Goal: Task Accomplishment & Management: Manage account settings

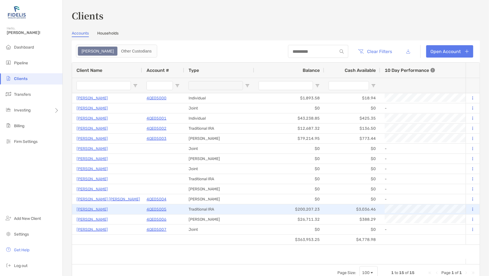
click at [153, 208] on p "4QE05005" at bounding box center [157, 209] width 20 height 7
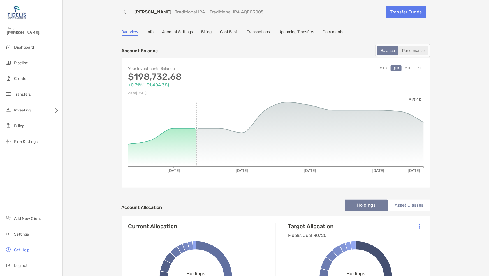
click at [410, 50] on div "Performance" at bounding box center [413, 51] width 29 height 8
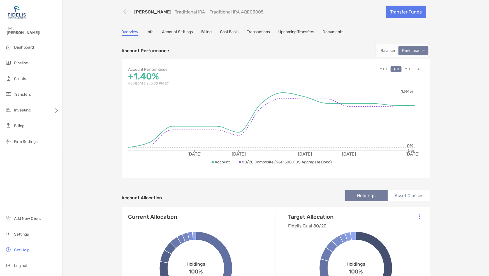
click at [334, 30] on link "Documents" at bounding box center [333, 32] width 21 height 6
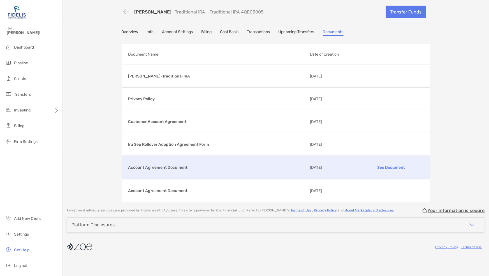
click at [388, 165] on p "See Document" at bounding box center [391, 167] width 65 height 10
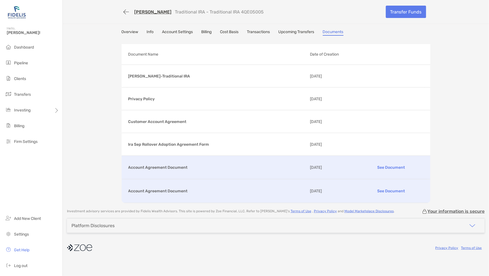
click at [391, 190] on p "See Document" at bounding box center [391, 191] width 65 height 10
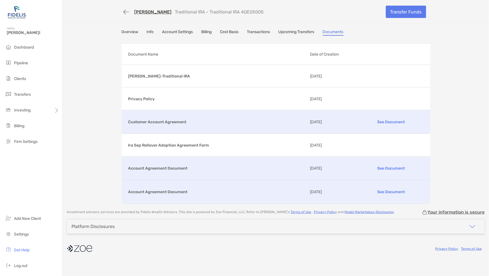
click at [392, 119] on p "See Document" at bounding box center [391, 122] width 65 height 10
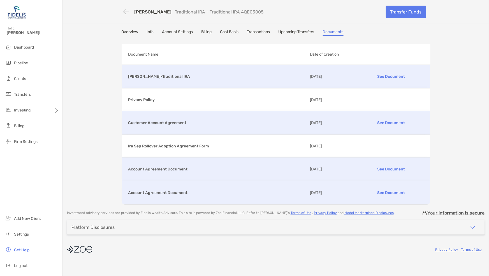
click at [397, 76] on p "See Document" at bounding box center [391, 77] width 65 height 10
